Goal: Find specific page/section: Find specific page/section

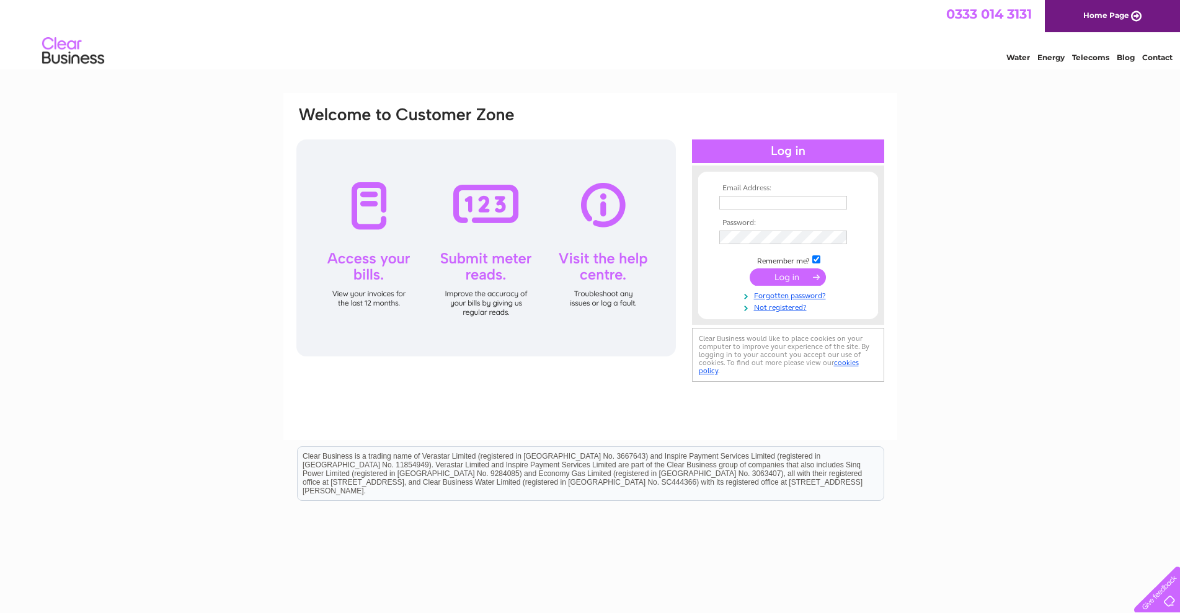
click at [475, 200] on input "text" at bounding box center [783, 203] width 128 height 14
type input "hello@bbkaccounts.co.uk"
click at [475, 282] on input "submit" at bounding box center [788, 278] width 76 height 17
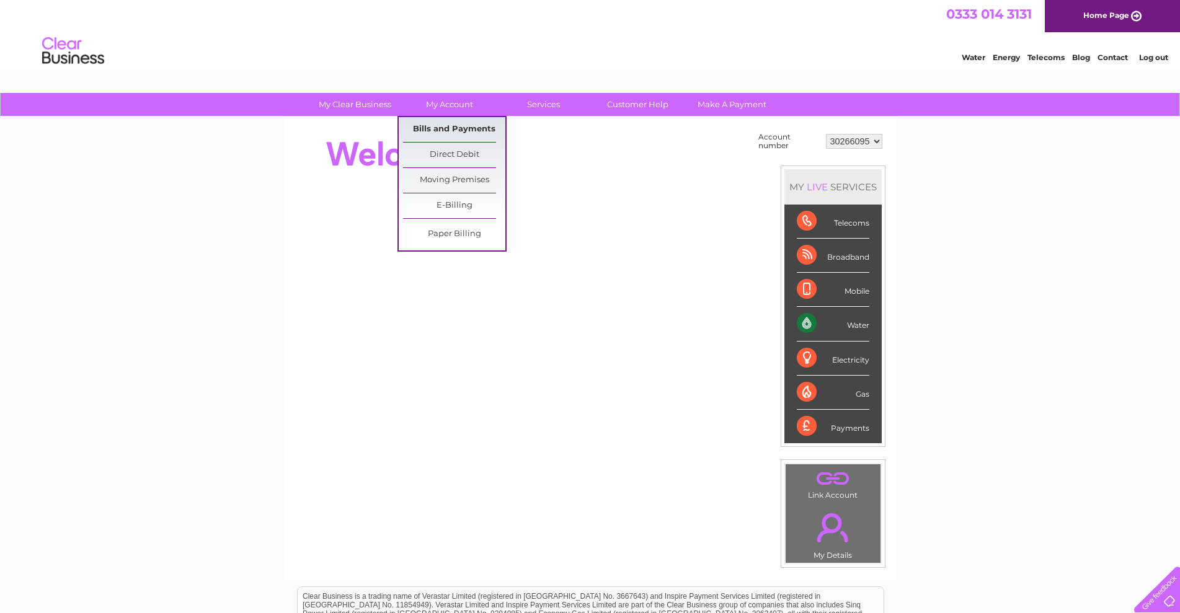
click at [460, 125] on link "Bills and Payments" at bounding box center [454, 129] width 102 height 25
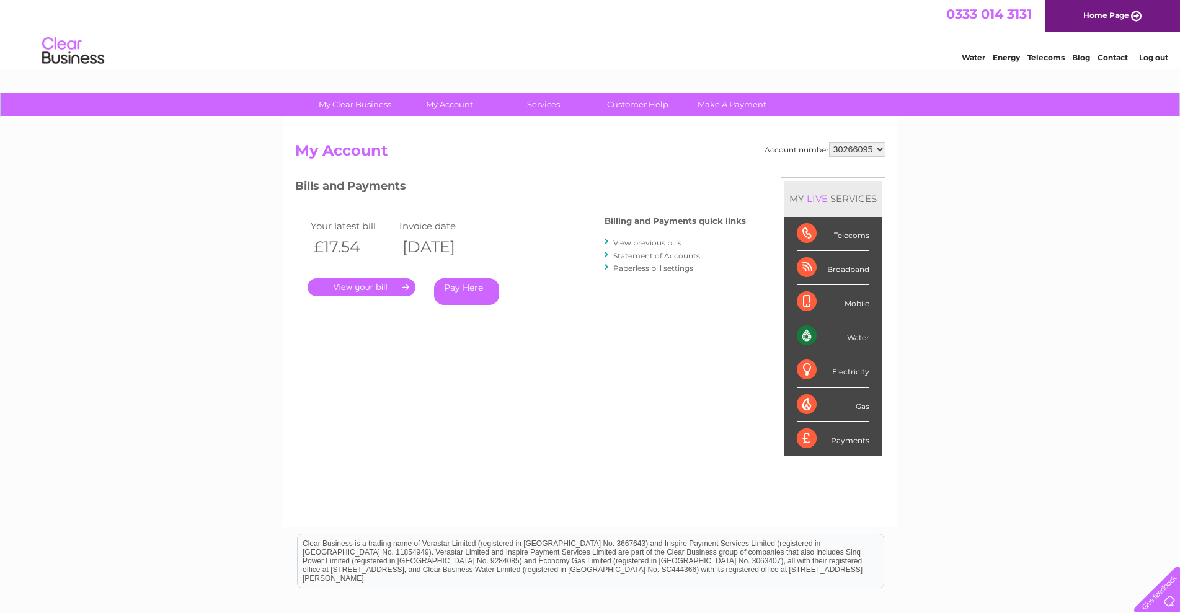
click at [390, 287] on link "." at bounding box center [362, 287] width 108 height 18
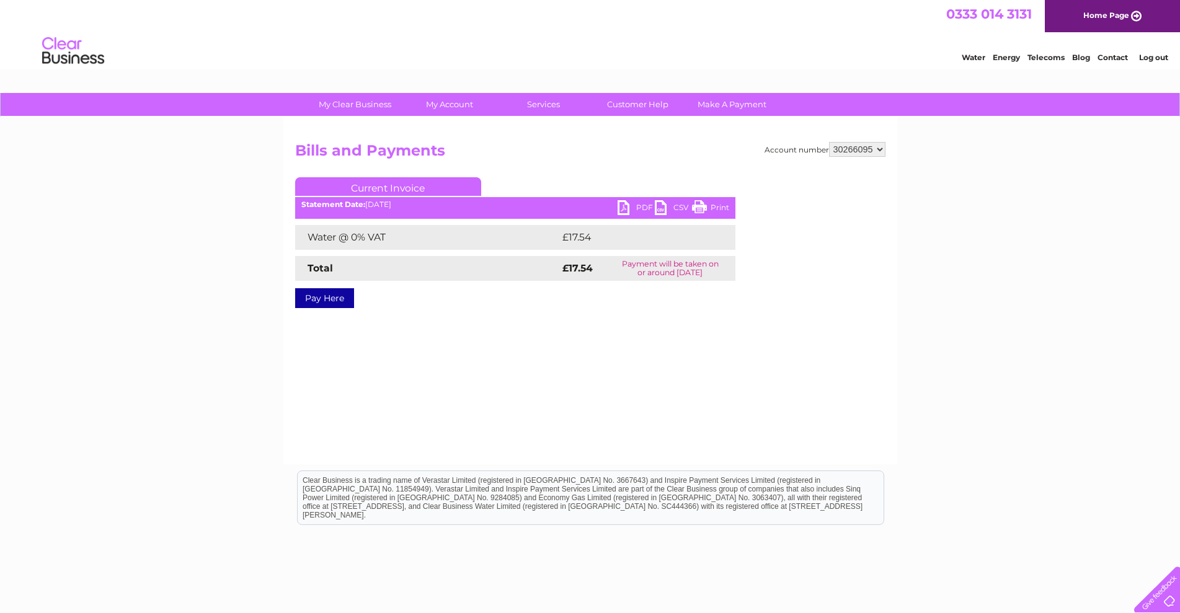
click at [623, 204] on link "PDF" at bounding box center [636, 209] width 37 height 18
